Goal: Obtain resource: Download file/media

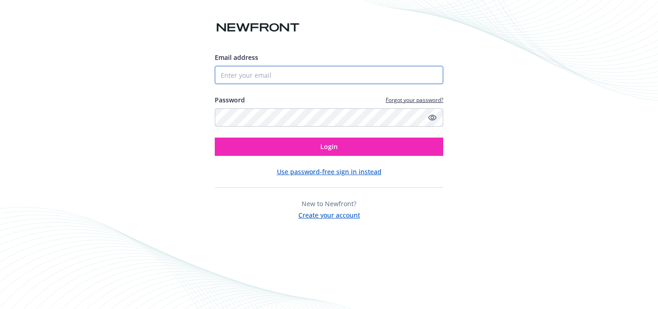
click at [261, 74] on input "Email address" at bounding box center [329, 75] width 228 height 18
type input "[EMAIL_ADDRESS][DOMAIN_NAME]"
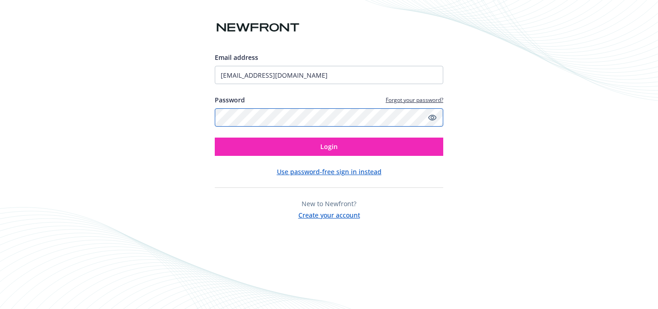
click at [215, 138] on button "Login" at bounding box center [329, 147] width 228 height 18
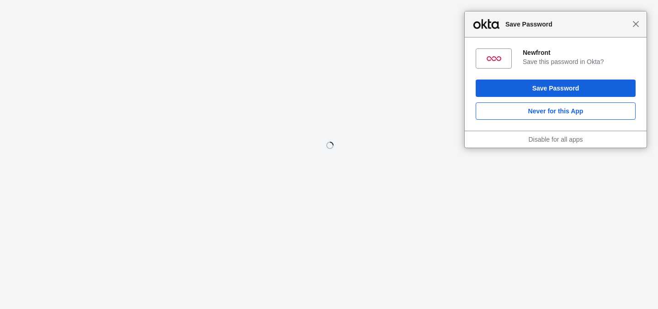
click at [639, 22] on span "Close" at bounding box center [635, 24] width 7 height 7
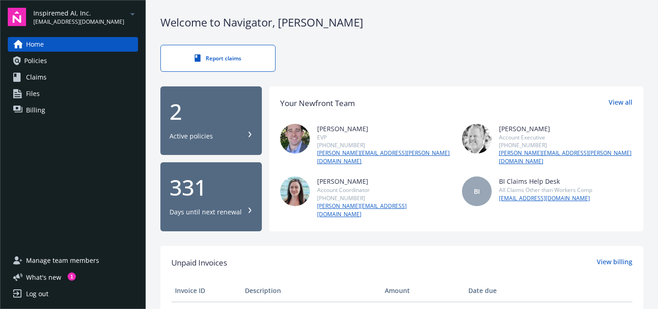
click at [90, 25] on span "[EMAIL_ADDRESS][DOMAIN_NAME]" at bounding box center [78, 22] width 91 height 8
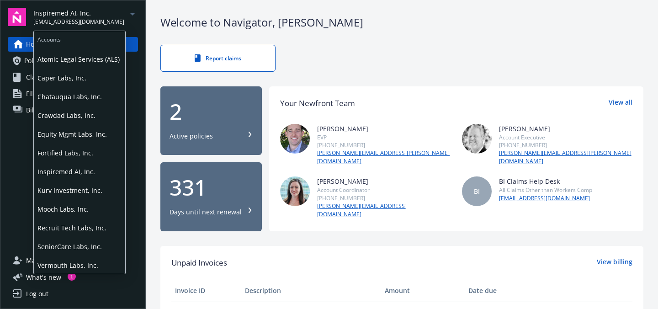
scroll to position [34, 0]
click at [78, 192] on span "Kurv Investment, Inc." at bounding box center [79, 189] width 84 height 19
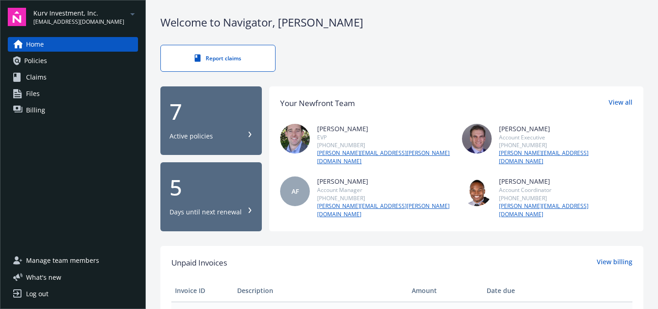
click at [240, 127] on div "7 Active policies" at bounding box center [211, 121] width 83 height 40
click at [62, 12] on span "Kurv Investment, Inc." at bounding box center [78, 13] width 91 height 10
click at [382, 25] on div "Welcome to Navigator , Brenna" at bounding box center [401, 23] width 483 height 16
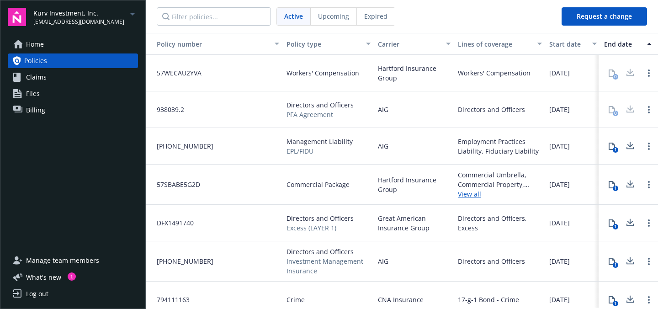
click at [328, 17] on span "Upcoming" at bounding box center [333, 16] width 31 height 10
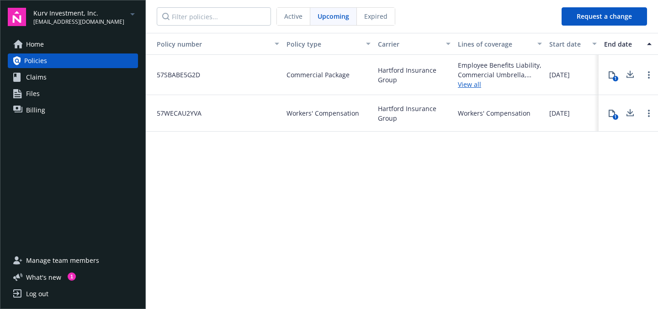
click at [573, 120] on div "[DATE]" at bounding box center [573, 113] width 55 height 37
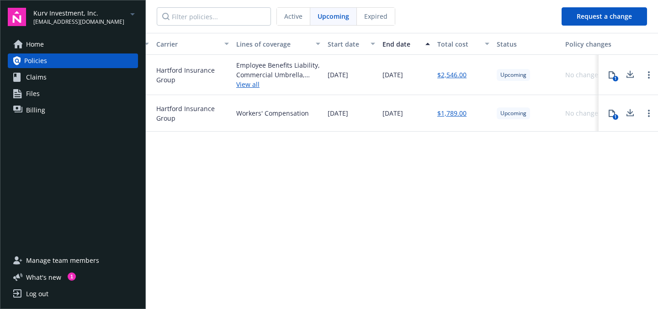
scroll to position [0, 242]
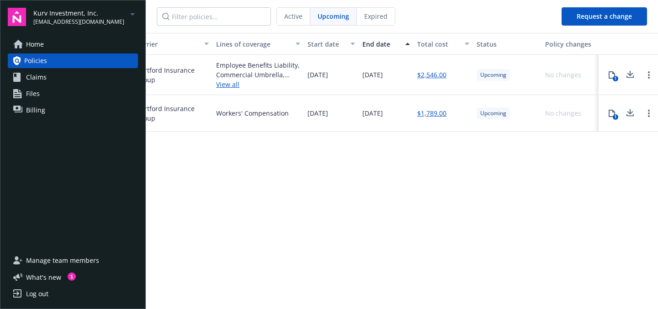
click at [427, 115] on link "$1,789.00" at bounding box center [431, 113] width 29 height 10
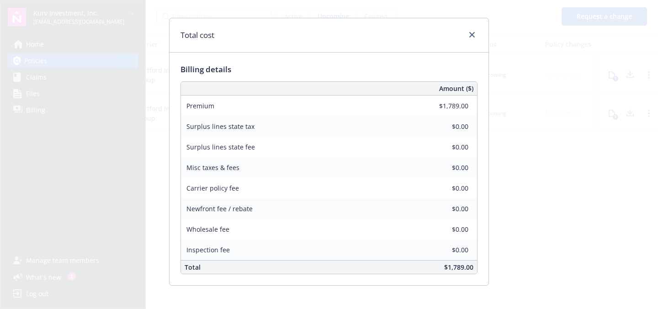
scroll to position [17, 0]
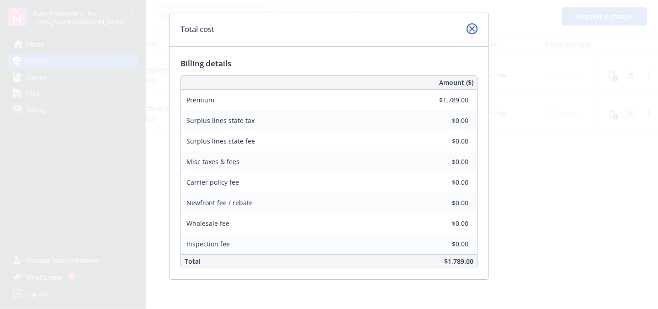
click at [470, 26] on icon "close" at bounding box center [471, 28] width 5 height 5
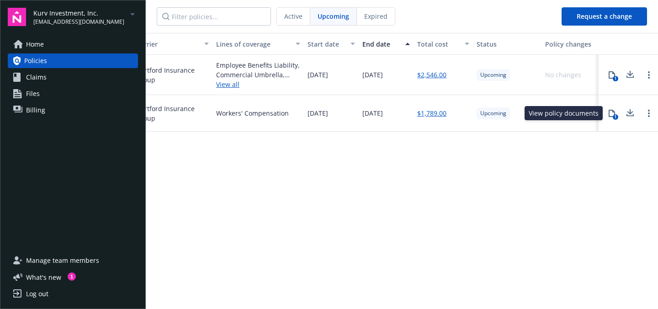
click at [613, 117] on div "1" at bounding box center [615, 116] width 5 height 5
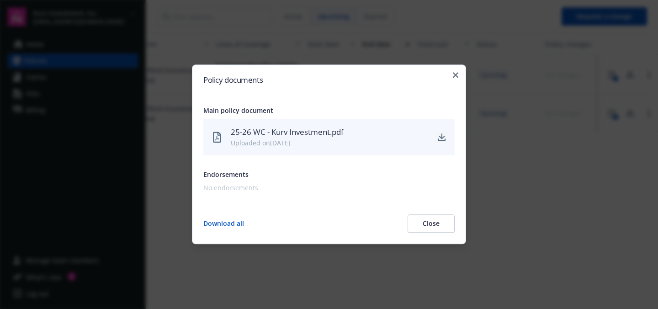
click at [444, 135] on icon "download" at bounding box center [441, 136] width 7 height 7
click at [451, 77] on h2 "Policy documents" at bounding box center [328, 80] width 251 height 8
click at [451, 76] on h2 "Policy documents" at bounding box center [328, 80] width 251 height 8
click at [456, 74] on icon "button" at bounding box center [455, 74] width 5 height 5
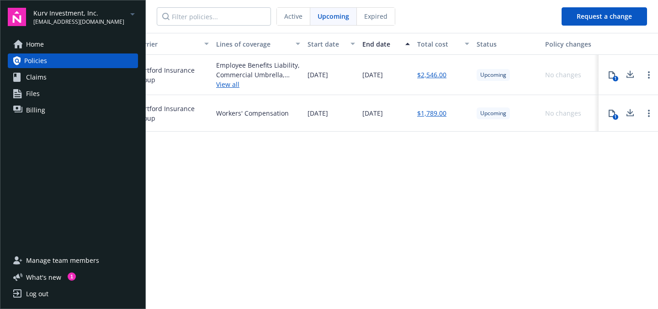
click at [87, 20] on span "[EMAIL_ADDRESS][DOMAIN_NAME]" at bounding box center [78, 22] width 91 height 8
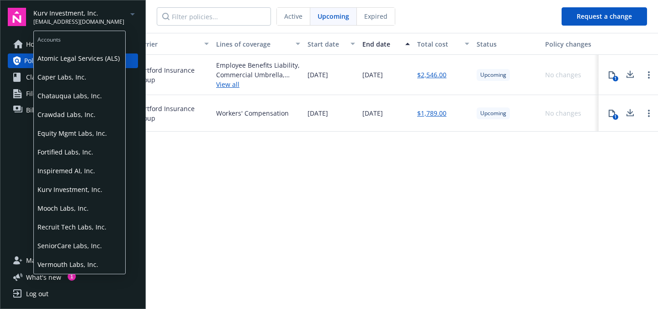
click at [78, 243] on span "SeniorCare Labs, Inc." at bounding box center [79, 245] width 84 height 19
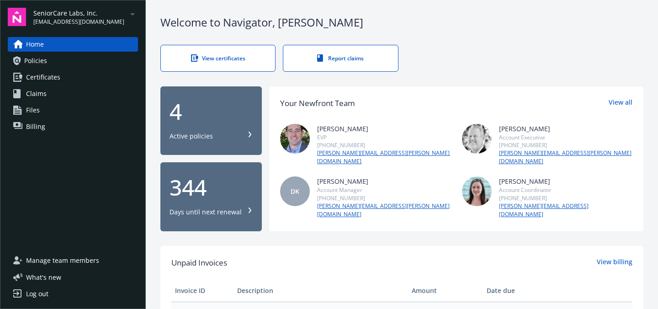
click at [202, 117] on div "4" at bounding box center [211, 112] width 83 height 22
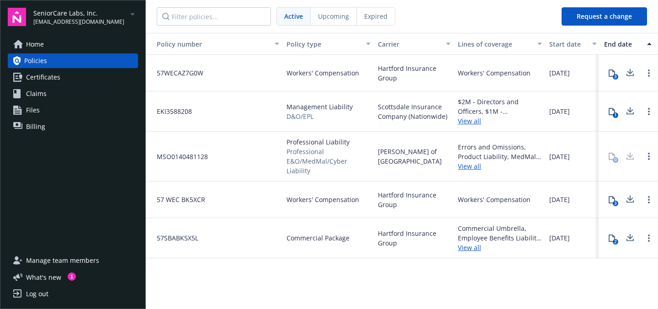
click at [570, 69] on span "08/22/2024" at bounding box center [559, 73] width 21 height 10
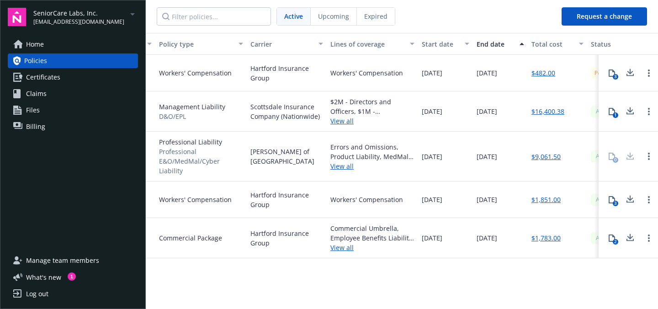
scroll to position [0, 128]
click at [615, 196] on icon at bounding box center [612, 199] width 6 height 7
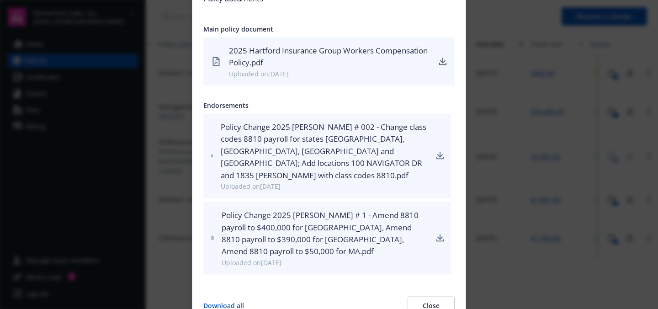
click at [442, 64] on icon "download" at bounding box center [443, 60] width 6 height 5
click at [452, 5] on div "Policy documents Main policy document 2025 Hartford Insurance Group Workers Com…" at bounding box center [329, 154] width 274 height 343
drag, startPoint x: 453, startPoint y: 5, endPoint x: 433, endPoint y: 4, distance: 20.2
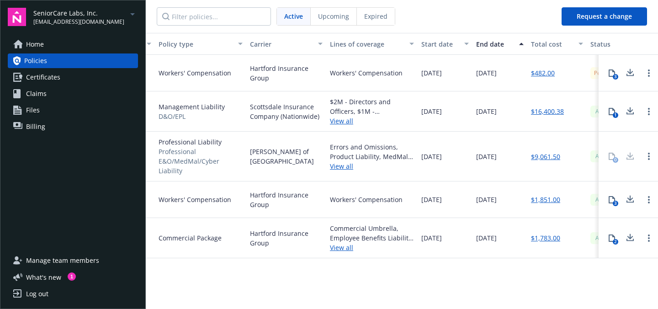
click at [45, 17] on span "SeniorCare Labs, Inc." at bounding box center [78, 13] width 91 height 10
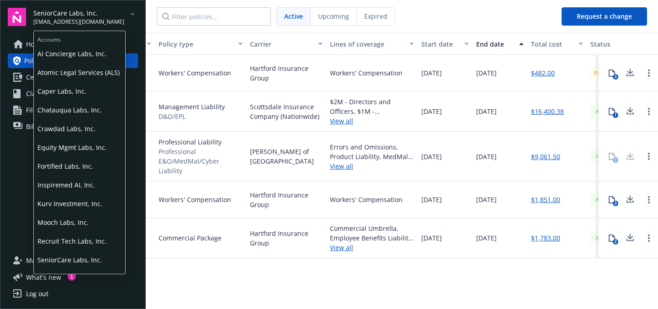
scroll to position [34, 0]
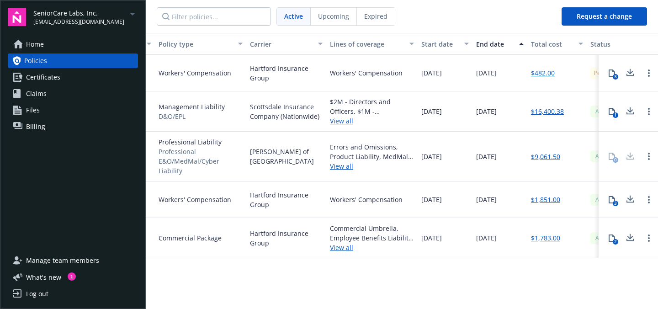
click at [11, 207] on div "Home Policies Certificates Claims Files Billing" at bounding box center [73, 139] width 130 height 205
click at [80, 16] on span "SeniorCare Labs, Inc." at bounding box center [78, 13] width 91 height 10
click at [9, 181] on div "Home Policies Certificates Claims Files Billing" at bounding box center [73, 139] width 130 height 205
